Goal: Information Seeking & Learning: Learn about a topic

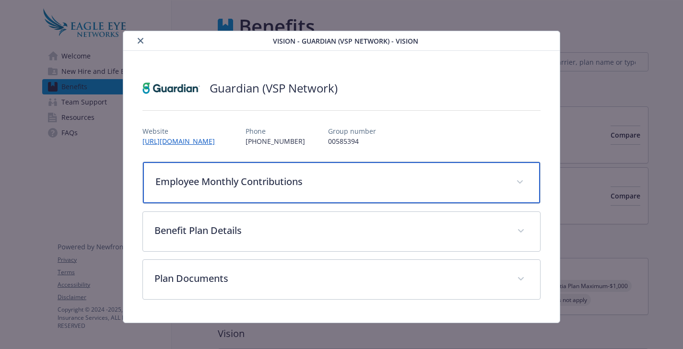
click at [362, 177] on p "Employee Monthly Contributions" at bounding box center [329, 182] width 349 height 14
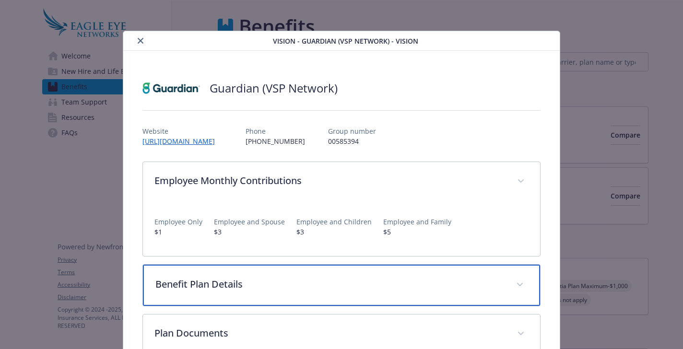
click at [333, 280] on p "Benefit Plan Details" at bounding box center [329, 284] width 349 height 14
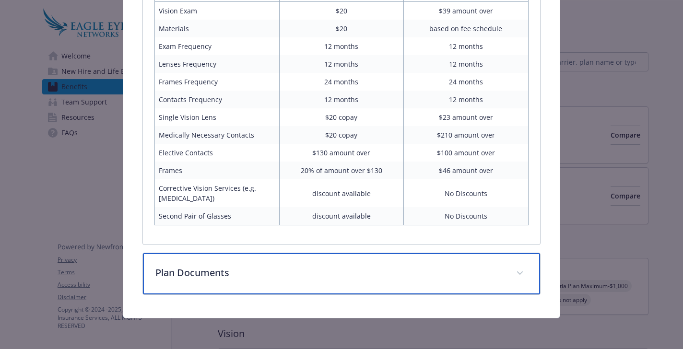
click at [304, 260] on div "Plan Documents" at bounding box center [341, 273] width 397 height 41
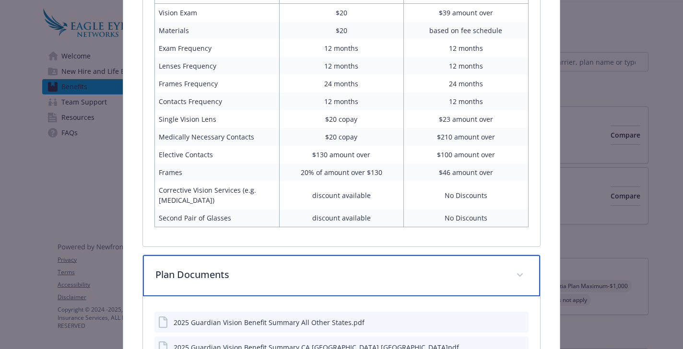
scroll to position [459, 0]
